Goal: Information Seeking & Learning: Learn about a topic

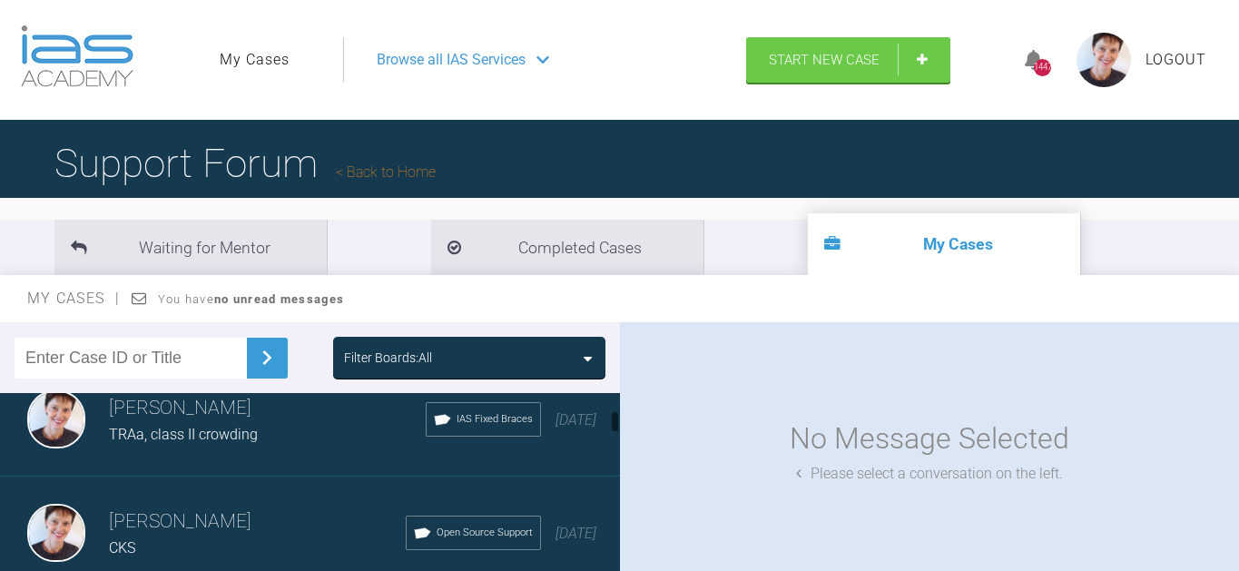
scroll to position [223, 0]
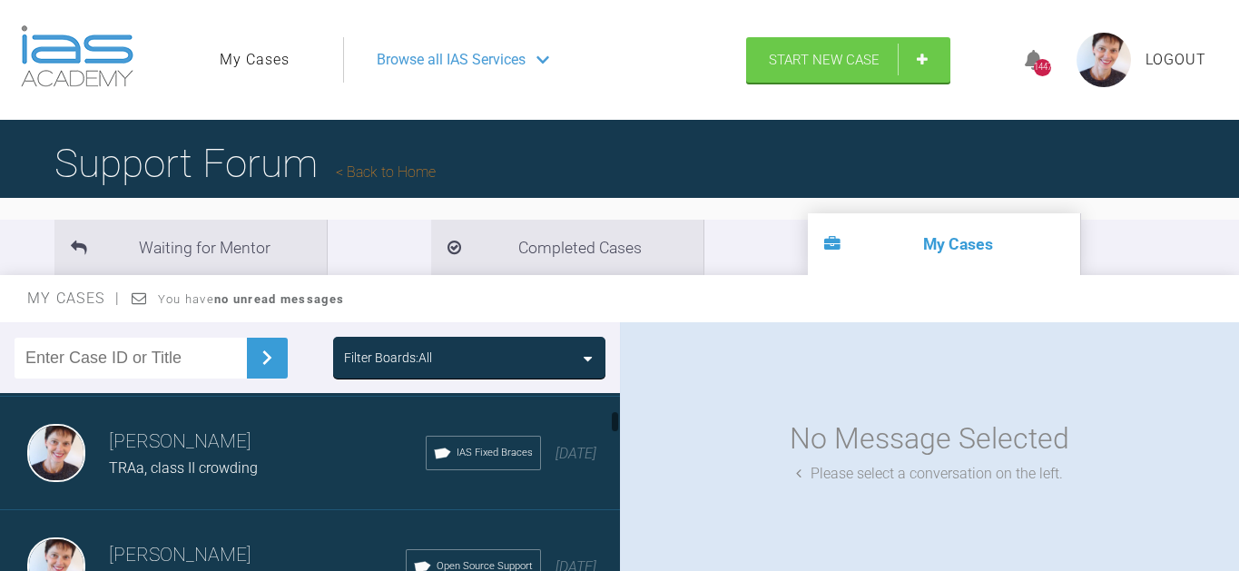
click at [240, 459] on span "TRAa, class II crowding" at bounding box center [183, 467] width 149 height 17
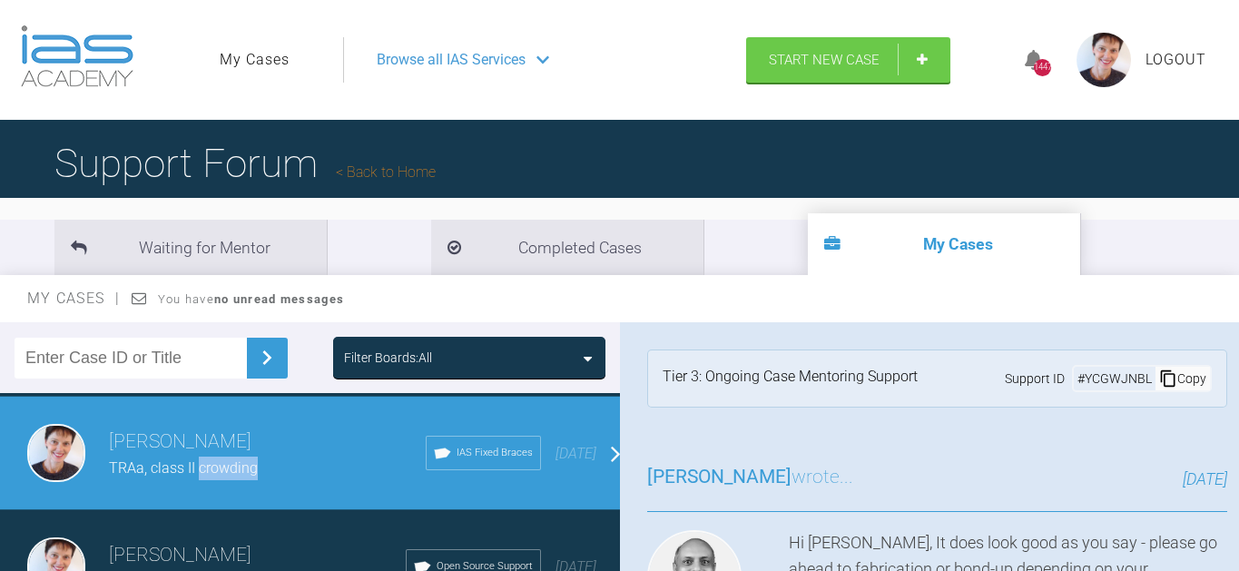
click at [240, 459] on span "TRAa, class II crowding" at bounding box center [183, 467] width 149 height 17
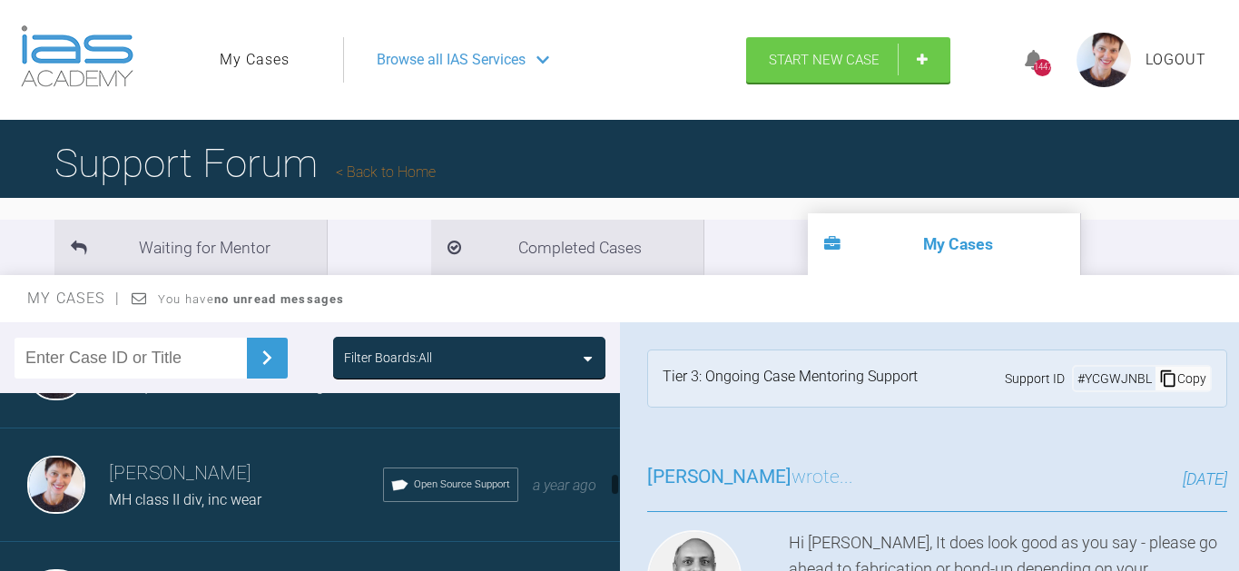
scroll to position [1040, 0]
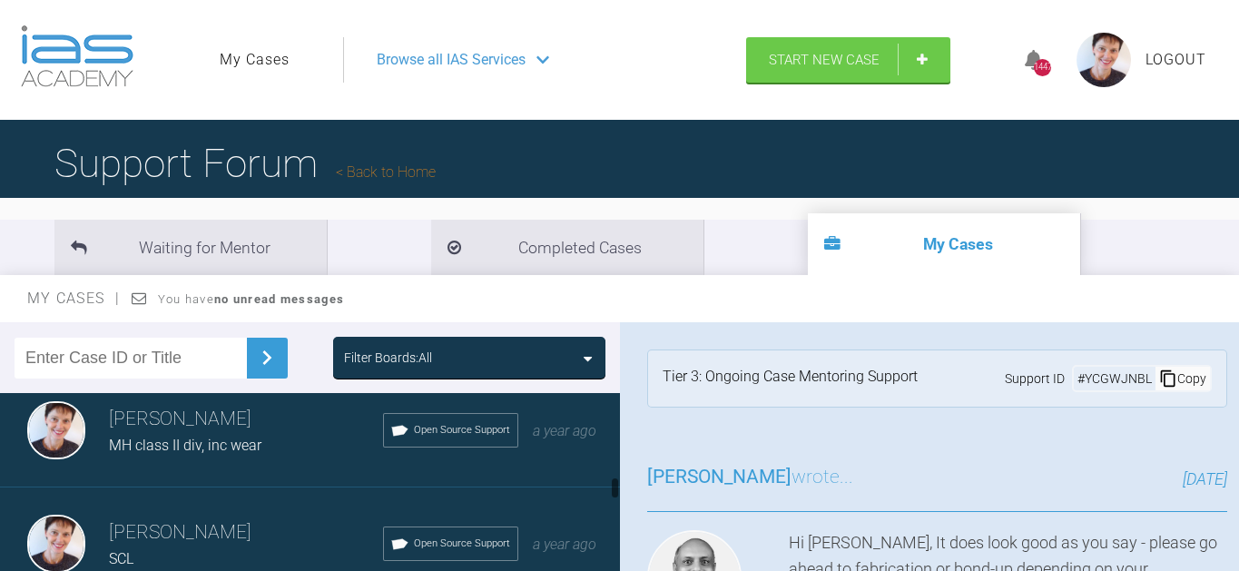
click at [301, 434] on div "MH class II div, inc wear" at bounding box center [246, 446] width 274 height 24
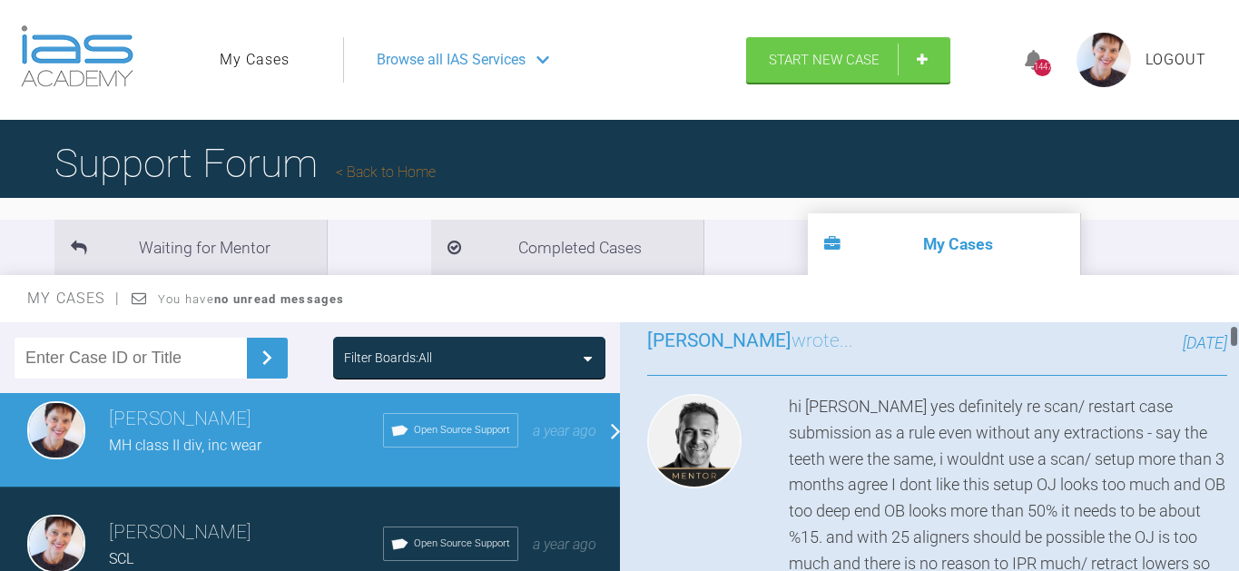
scroll to position [142, 0]
